Goal: Task Accomplishment & Management: Manage account settings

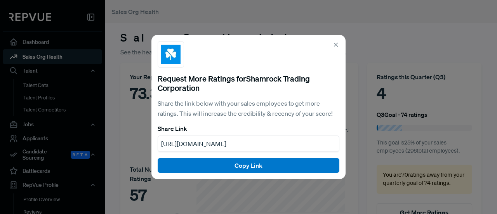
scroll to position [39, 0]
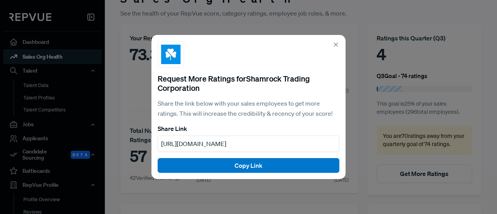
click at [335, 43] on icon at bounding box center [335, 44] width 7 height 7
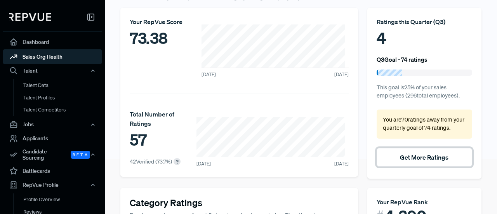
scroll to position [0, 0]
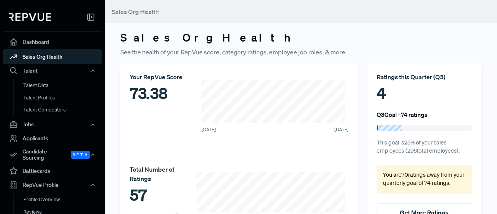
click at [41, 16] on img at bounding box center [30, 17] width 42 height 8
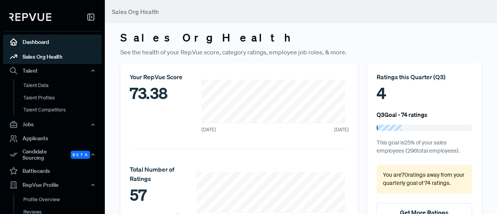
click at [40, 40] on link "Dashboard" at bounding box center [52, 42] width 99 height 15
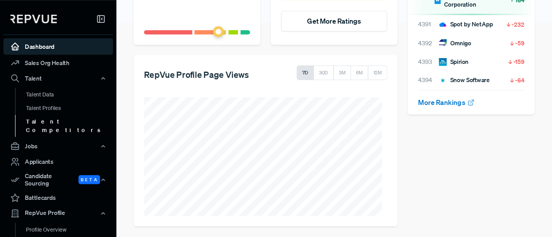
scroll to position [195, 0]
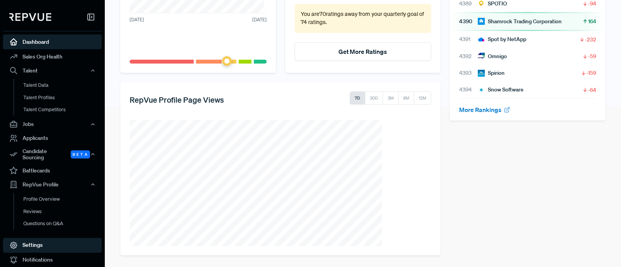
click at [33, 213] on link "Settings" at bounding box center [52, 245] width 99 height 15
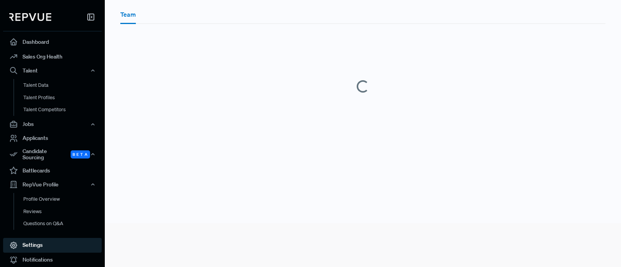
scroll to position [38, 0]
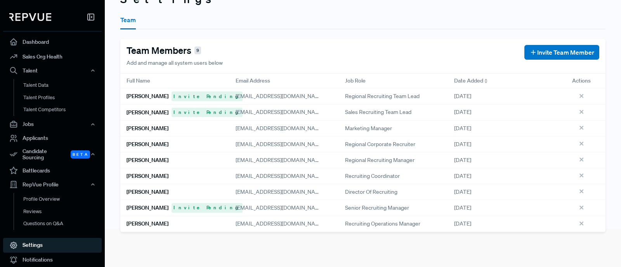
click at [496, 213] on div "Dashboard Sales Org Health Talent Talent Data Talent Profiles Talent Competitor…" at bounding box center [310, 133] width 621 height 267
click at [325, 213] on use "button" at bounding box center [327, 224] width 5 height 5
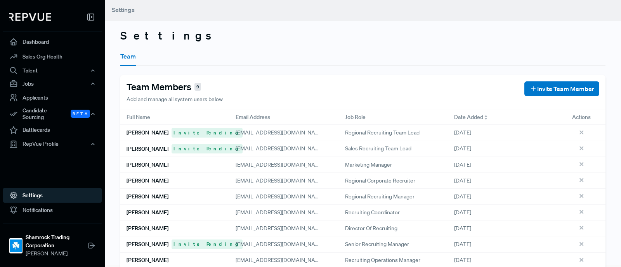
scroll to position [2, 0]
